Goal: Task Accomplishment & Management: Manage account settings

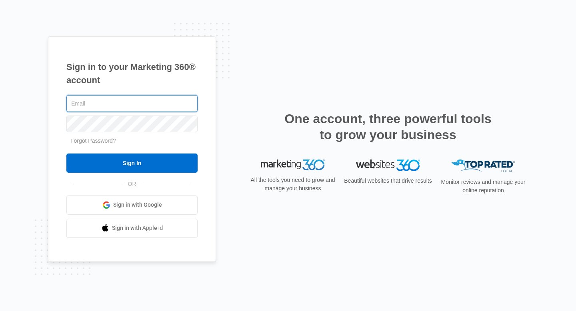
type input "[EMAIL_ADDRESS][DOMAIN_NAME]"
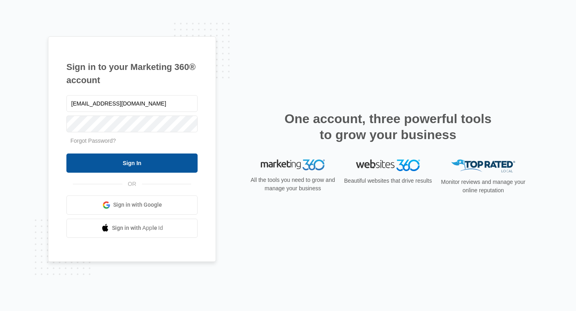
click at [121, 172] on input "Sign In" at bounding box center [131, 163] width 131 height 19
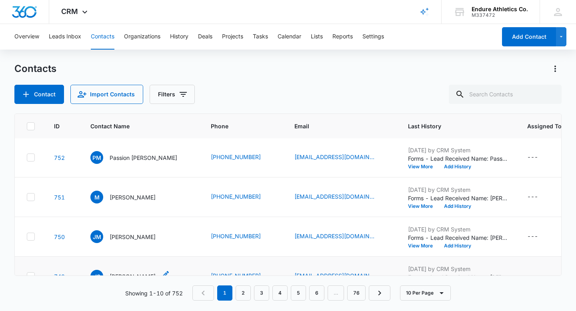
scroll to position [0, 1]
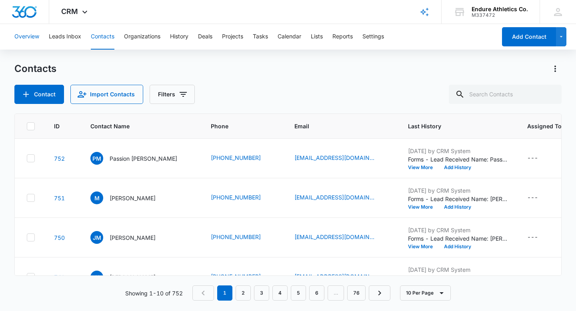
click at [34, 34] on button "Overview" at bounding box center [26, 37] width 25 height 26
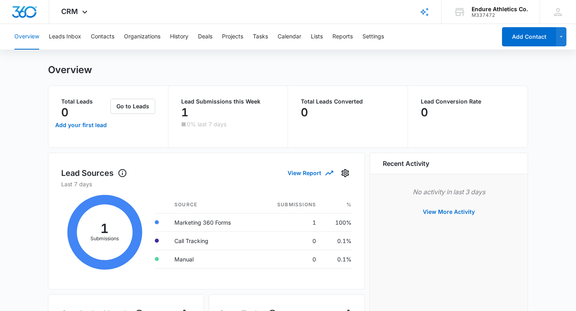
scroll to position [7, 0]
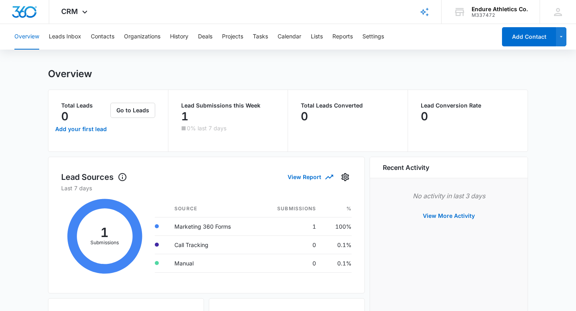
click at [188, 115] on p "1" at bounding box center [184, 116] width 7 height 13
click at [71, 34] on button "Leads Inbox" at bounding box center [65, 37] width 32 height 26
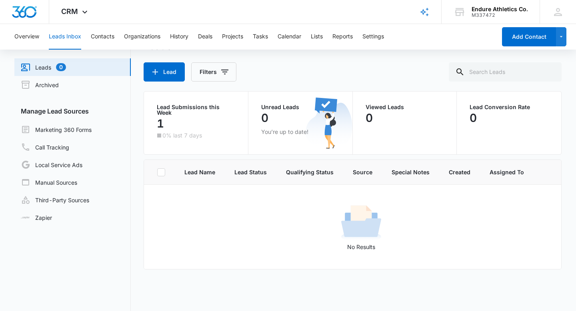
scroll to position [20, 0]
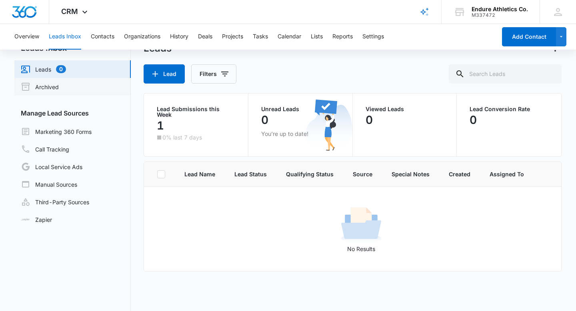
click at [47, 85] on link "Archived" at bounding box center [40, 87] width 38 height 10
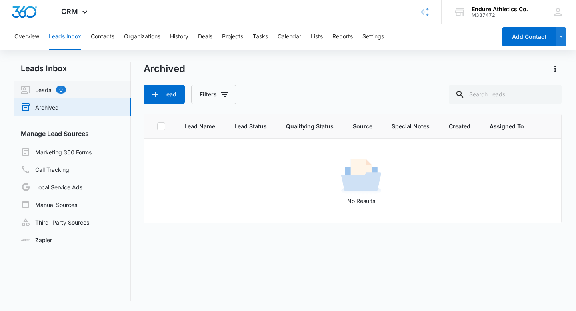
click at [48, 90] on link "Leads 0" at bounding box center [43, 90] width 45 height 10
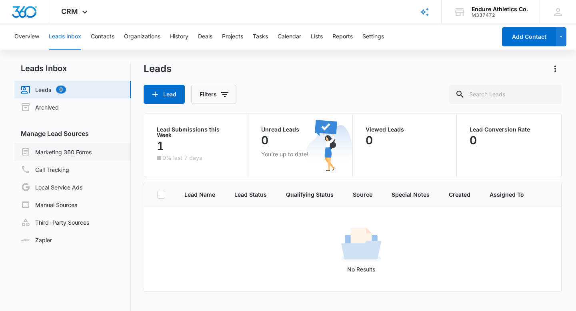
click at [74, 157] on link "Marketing 360 Forms" at bounding box center [56, 152] width 71 height 10
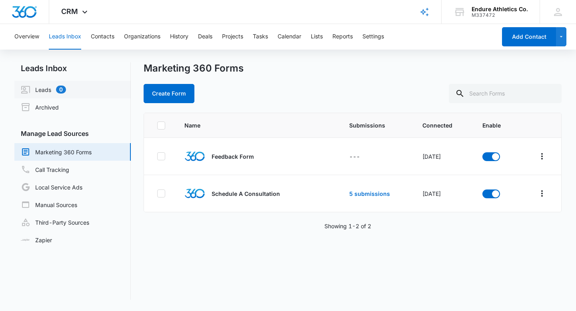
click at [44, 88] on link "Leads 0" at bounding box center [43, 90] width 45 height 10
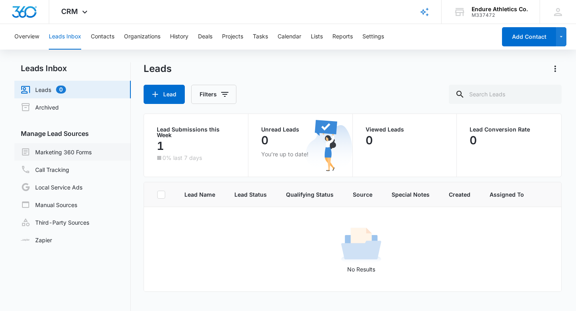
click at [53, 149] on link "Marketing 360 Forms" at bounding box center [56, 152] width 71 height 10
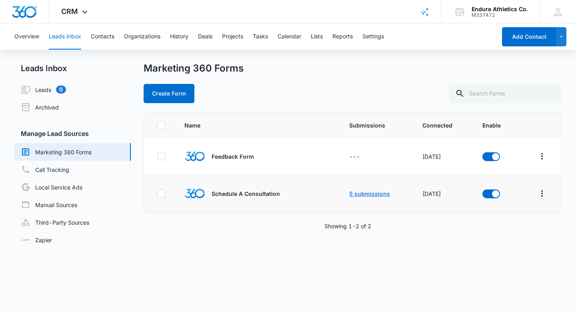
click at [351, 196] on link "5 submissions" at bounding box center [369, 193] width 41 height 7
